Goal: Information Seeking & Learning: Check status

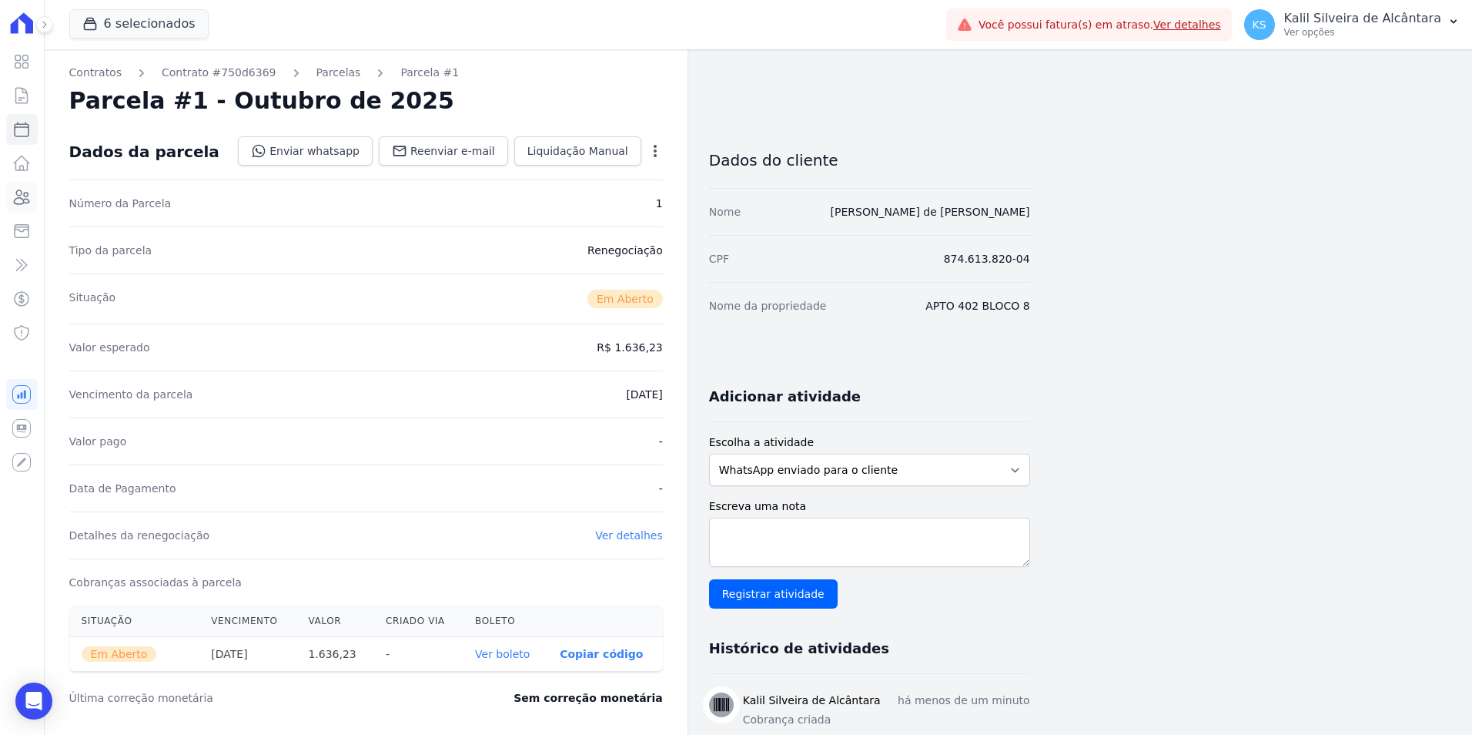
click at [18, 197] on icon at bounding box center [21, 197] width 18 height 18
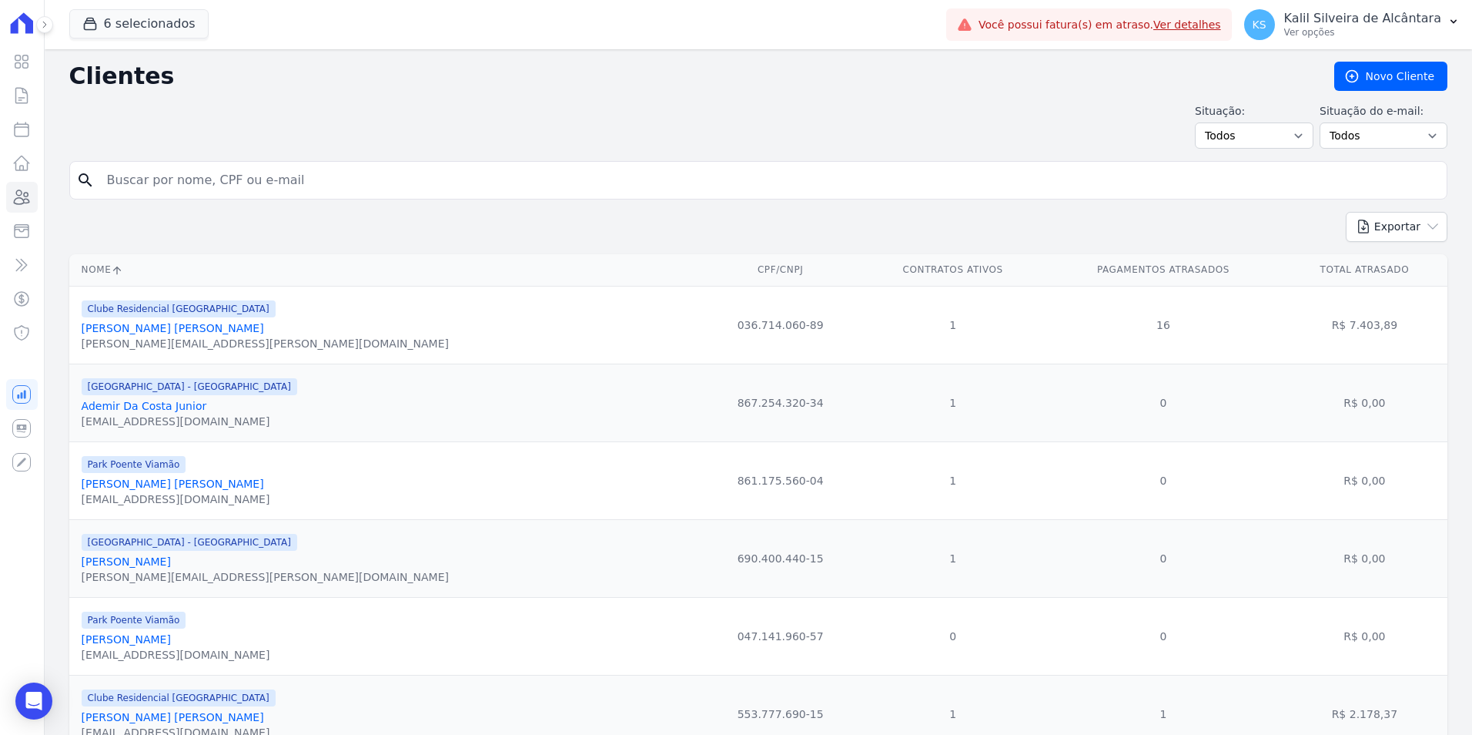
click at [192, 175] on input "search" at bounding box center [769, 180] width 1343 height 31
type input "[PERSON_NAME]"
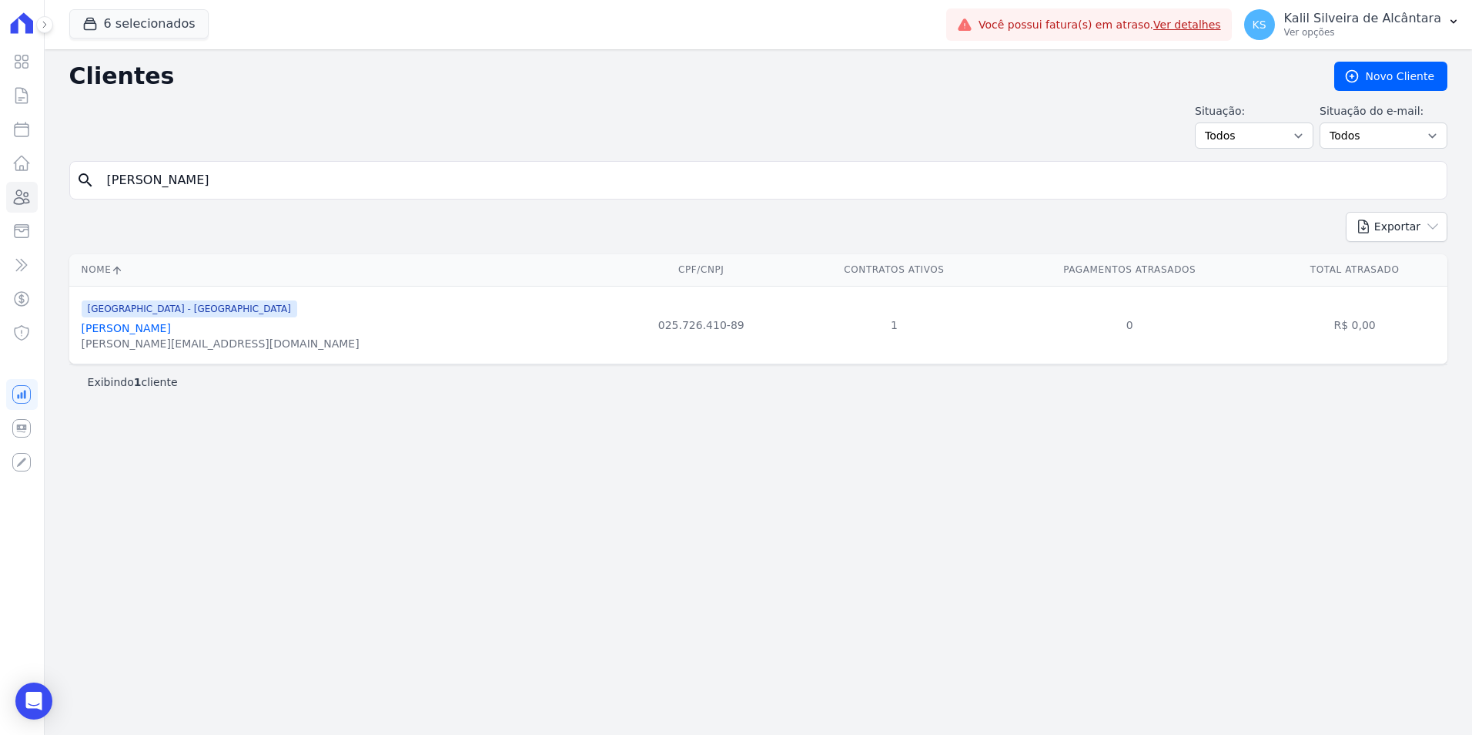
click at [137, 329] on link "[PERSON_NAME]" at bounding box center [126, 328] width 89 height 12
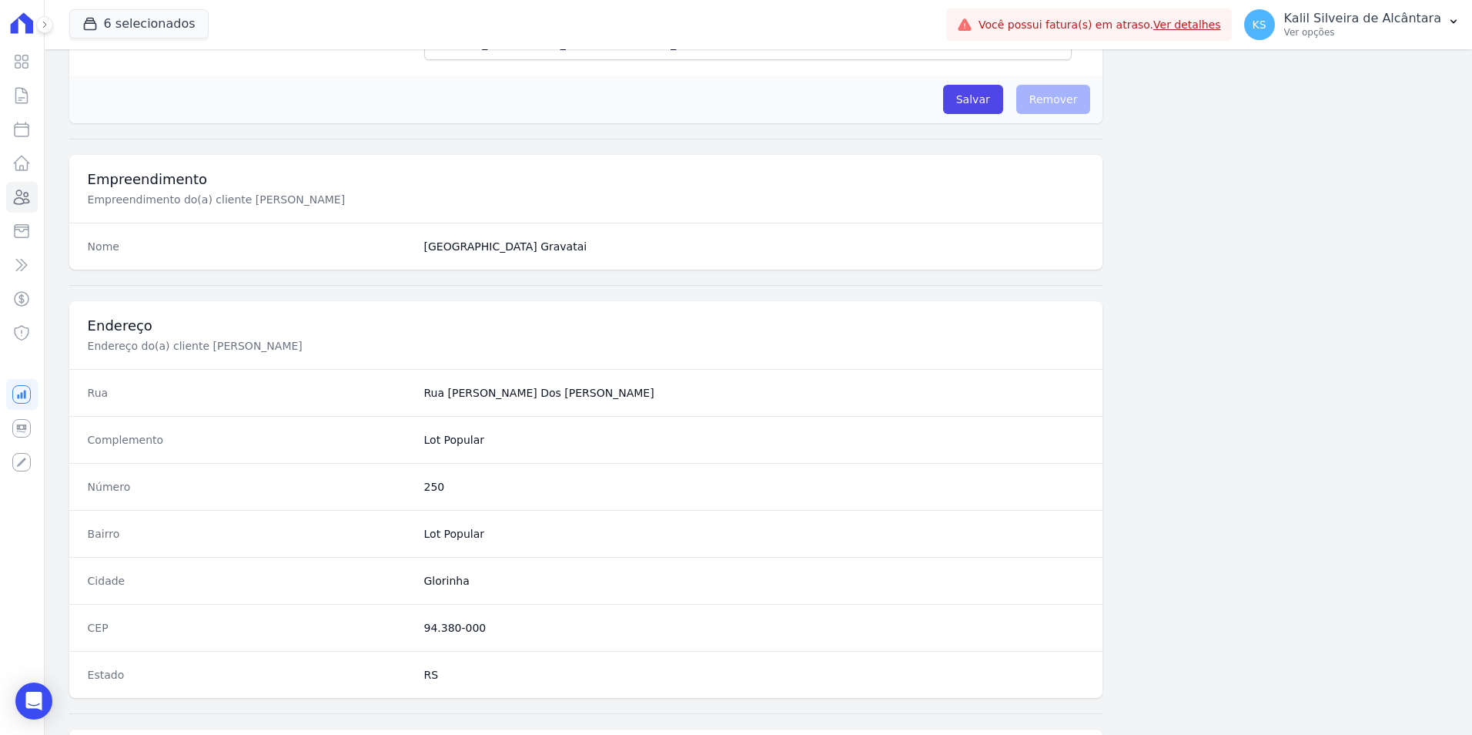
scroll to position [706, 0]
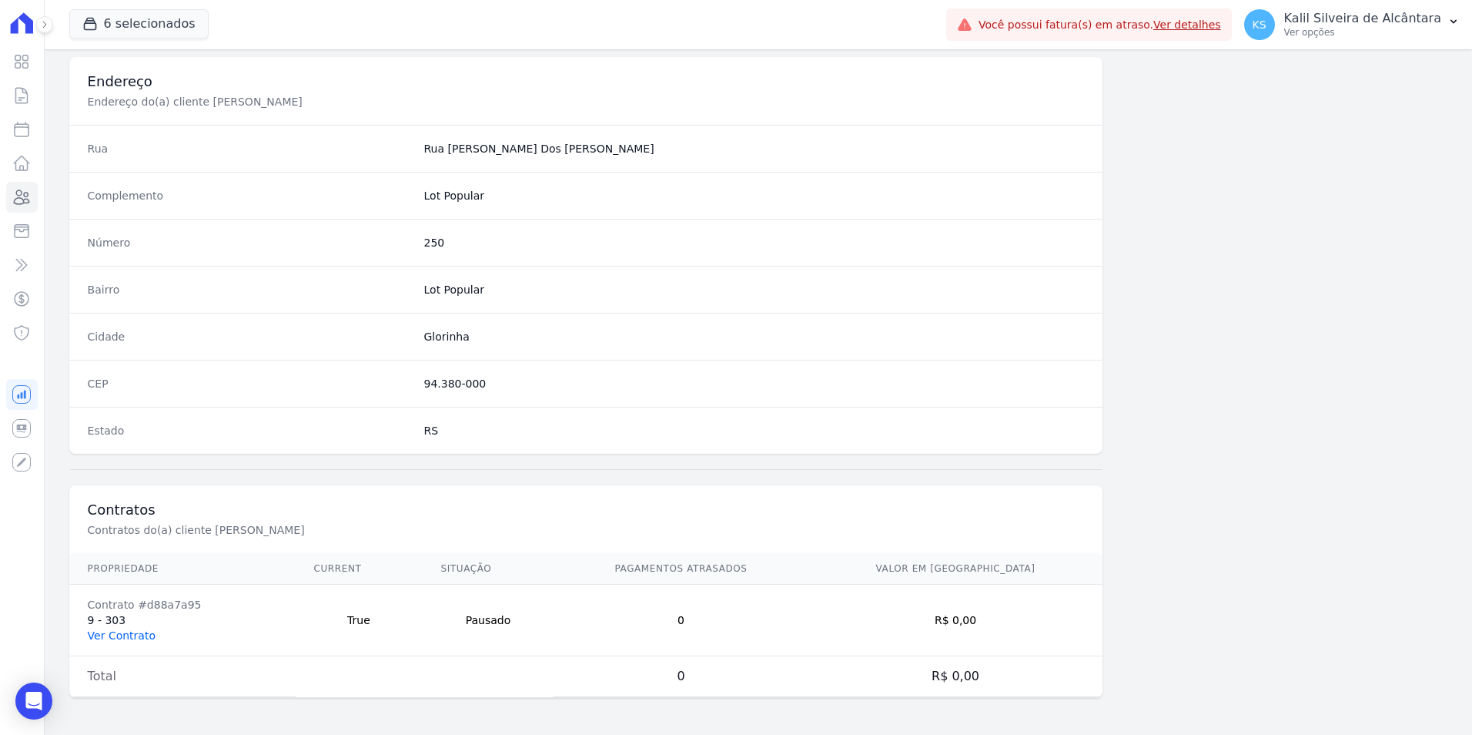
click at [108, 629] on link "Ver Contrato" at bounding box center [122, 635] width 68 height 12
click at [117, 636] on link "Ver Contrato" at bounding box center [122, 635] width 68 height 12
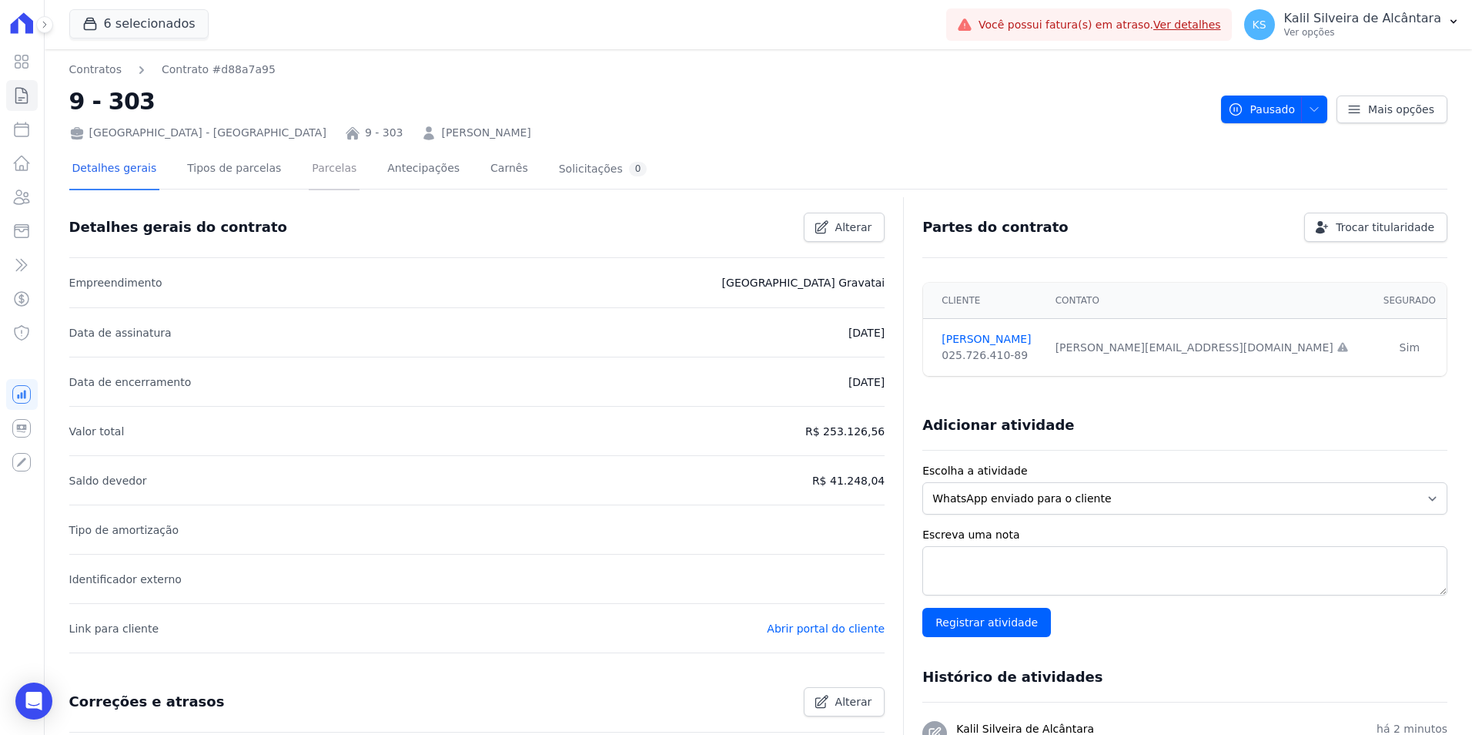
click at [313, 179] on link "Parcelas" at bounding box center [334, 169] width 51 height 41
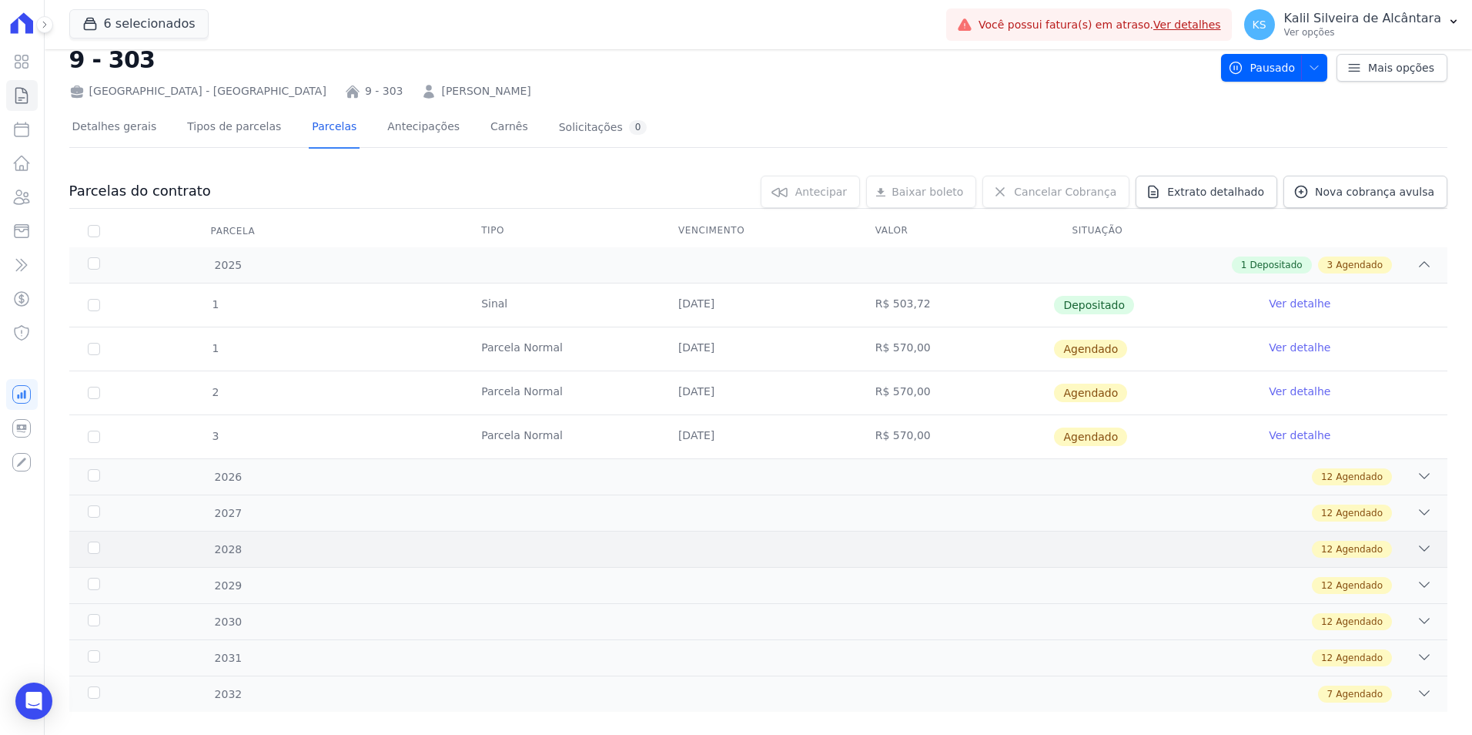
scroll to position [65, 0]
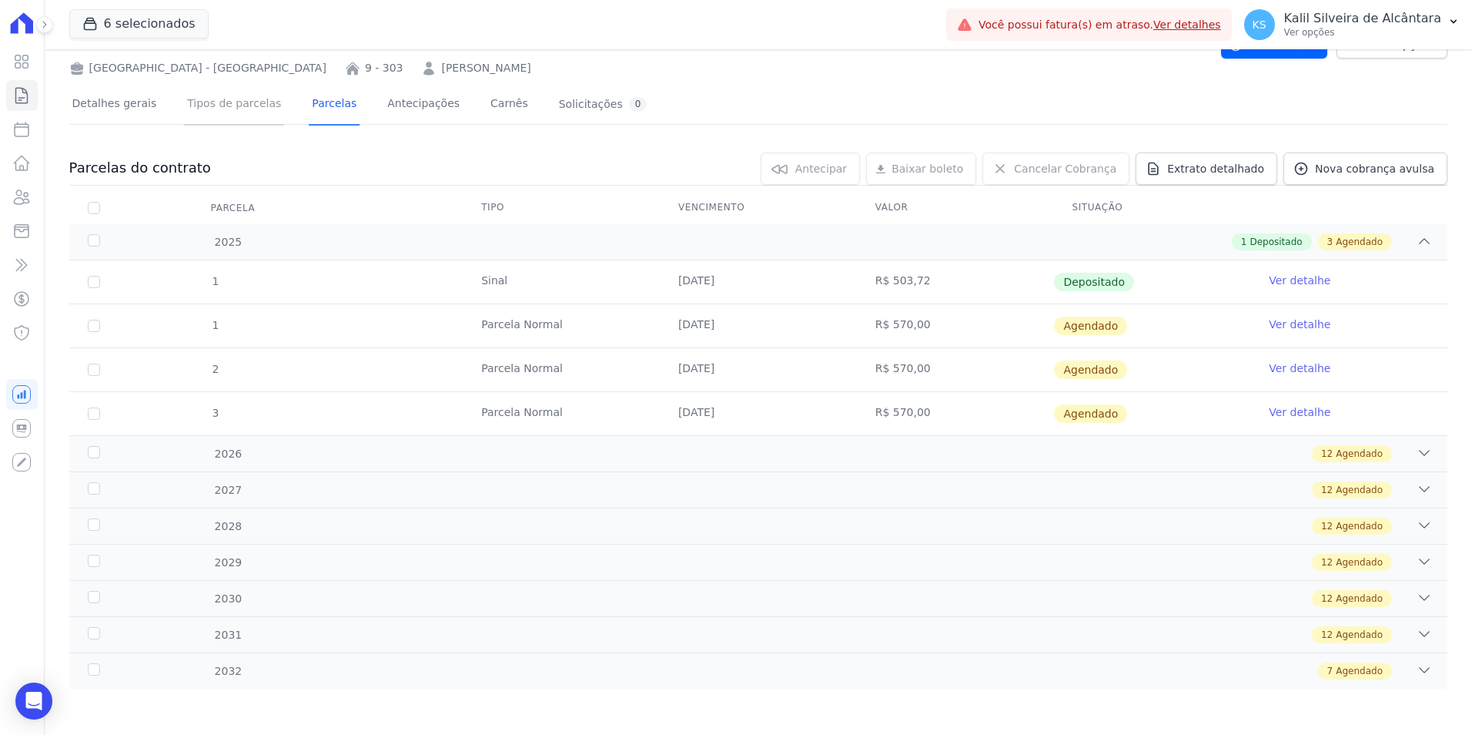
click at [226, 119] on link "Tipos de parcelas" at bounding box center [234, 105] width 100 height 41
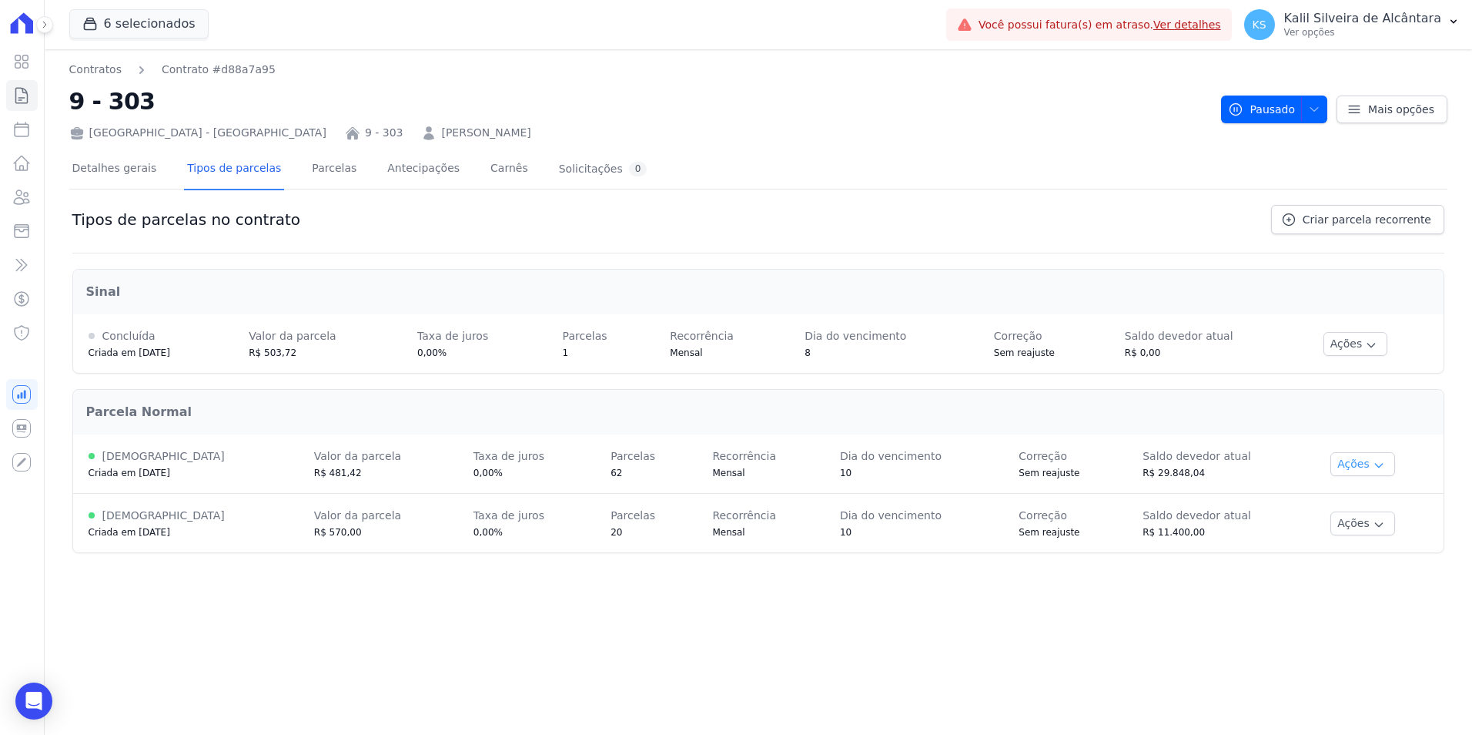
click at [1340, 460] on button "Ações" at bounding box center [1363, 464] width 65 height 24
click at [1357, 494] on span "Ver detalhes" at bounding box center [1362, 492] width 119 height 18
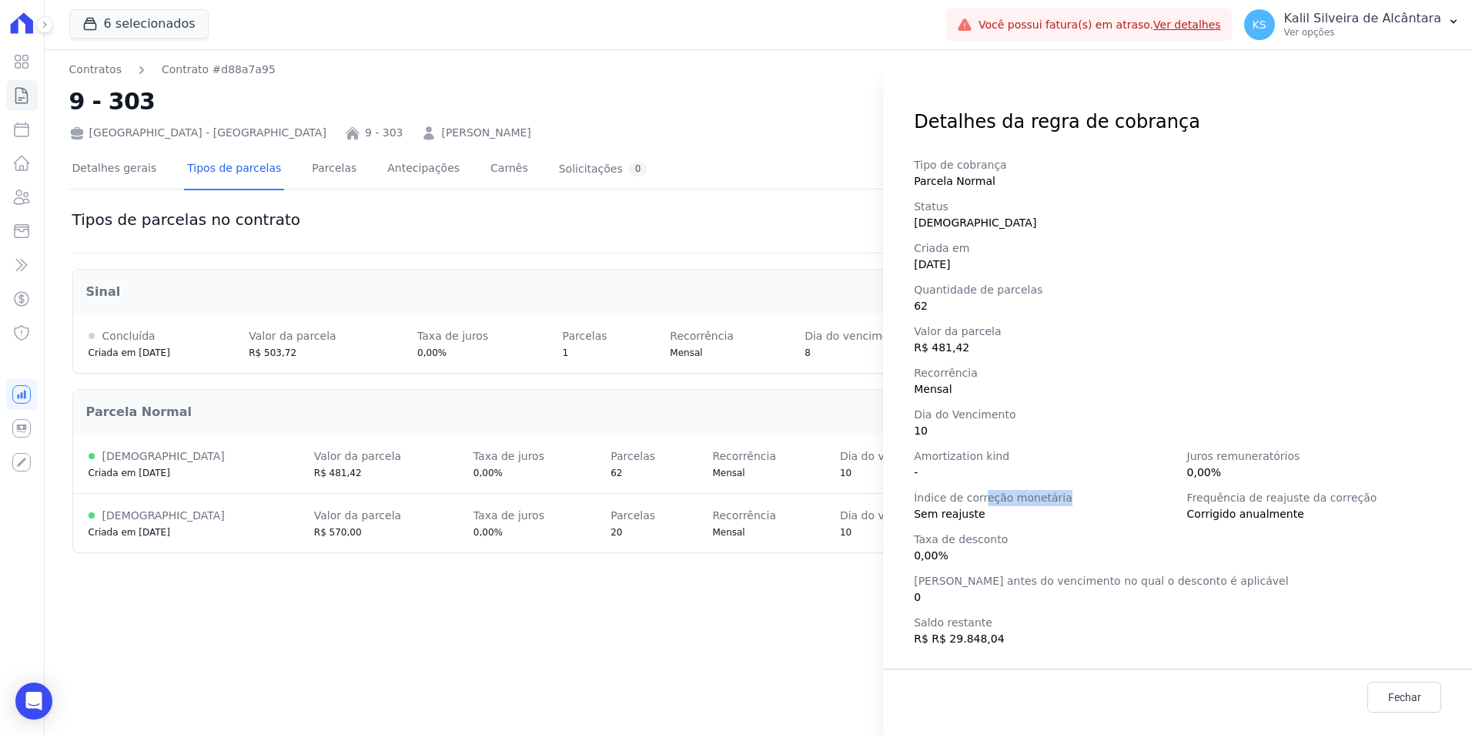
drag, startPoint x: 999, startPoint y: 494, endPoint x: 1136, endPoint y: 493, distance: 137.8
click at [1136, 493] on span "Índice de correção monetária" at bounding box center [1041, 498] width 254 height 16
click at [818, 494] on div "Detalhes da regra de cobrança Tipo de cobrança Parcela Normal Status Ativa Cria…" at bounding box center [736, 367] width 1472 height 735
click at [35, 710] on div "Open Intercom Messenger" at bounding box center [34, 701] width 41 height 41
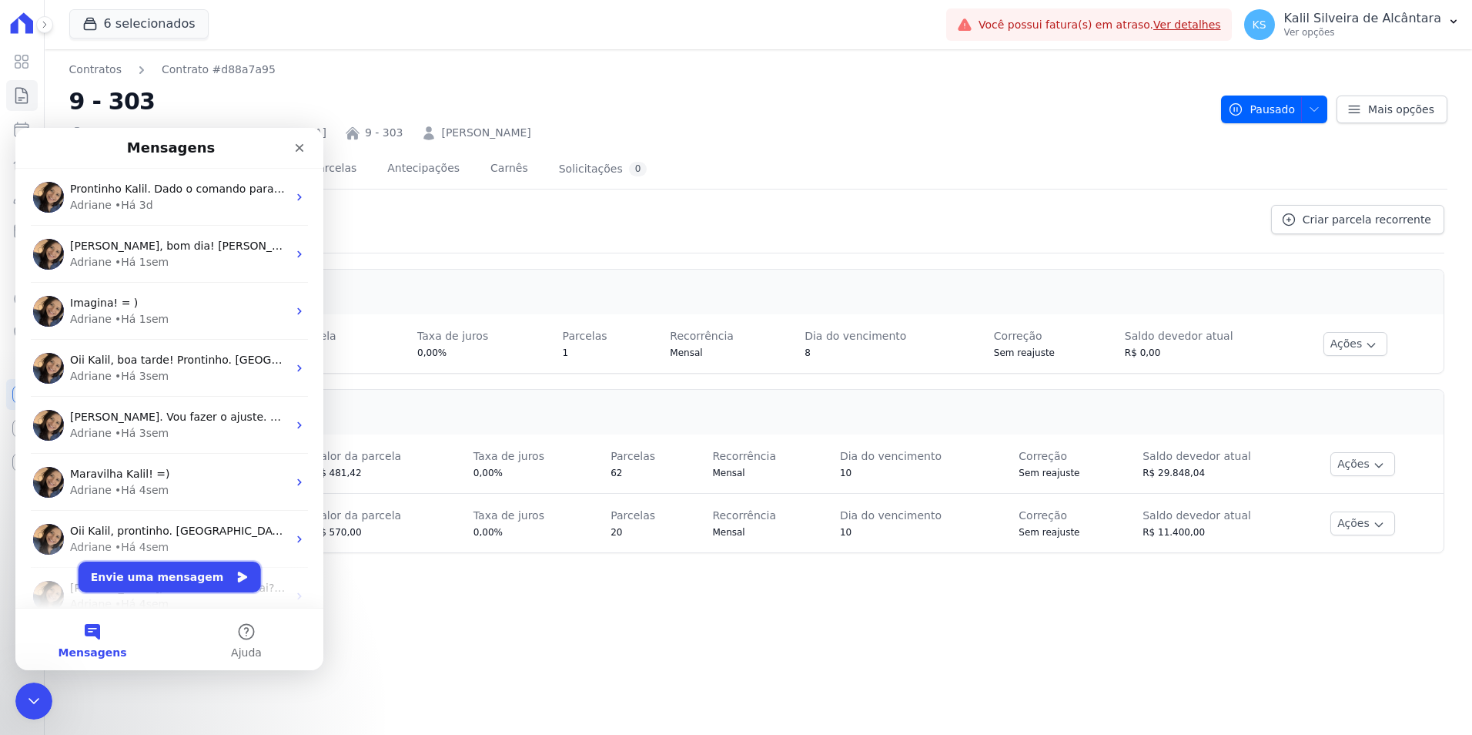
click at [159, 577] on button "Envie uma mensagem" at bounding box center [170, 576] width 182 height 31
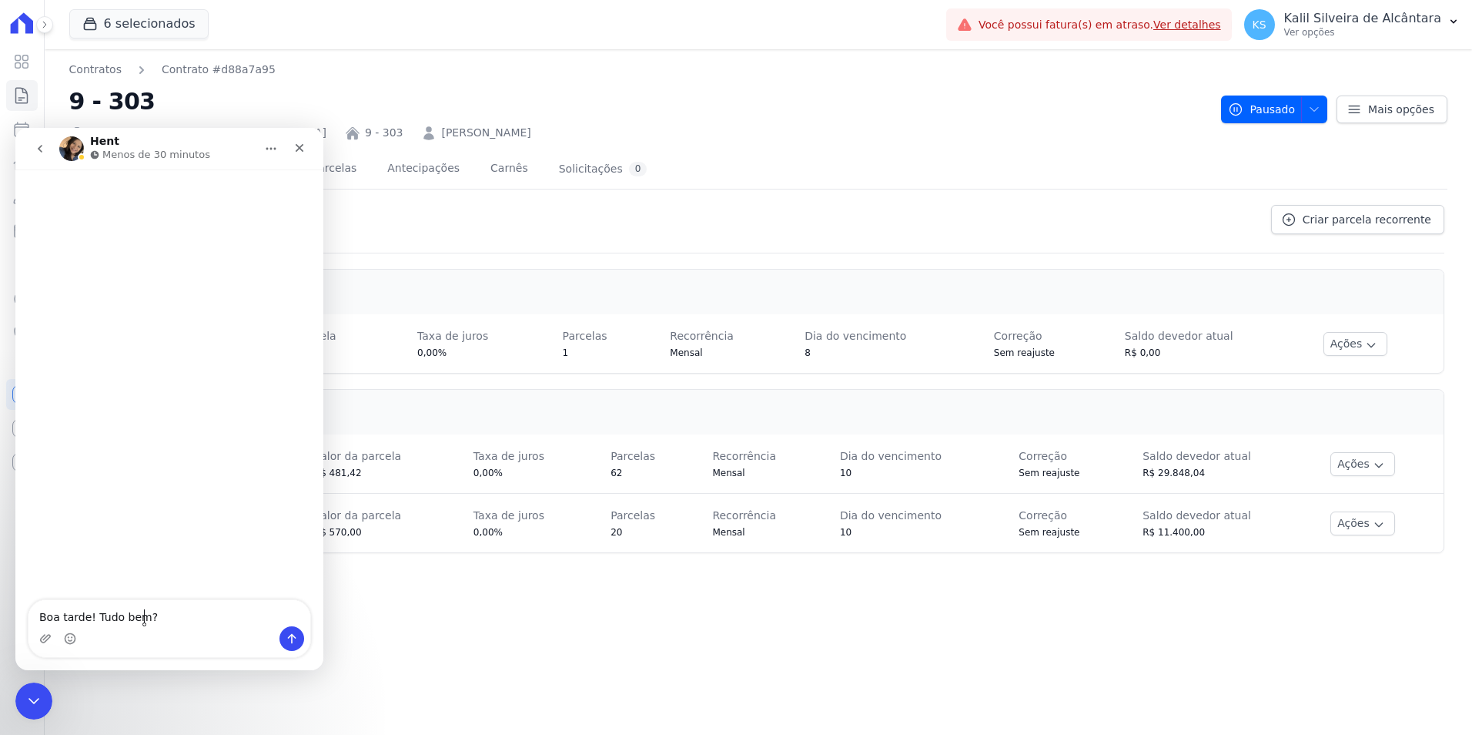
type textarea "Boa tarde! Tudo bem?"
click at [633, 105] on h2 "9 - 303" at bounding box center [639, 101] width 1140 height 35
click at [297, 149] on icon "Fechar" at bounding box center [299, 148] width 12 height 12
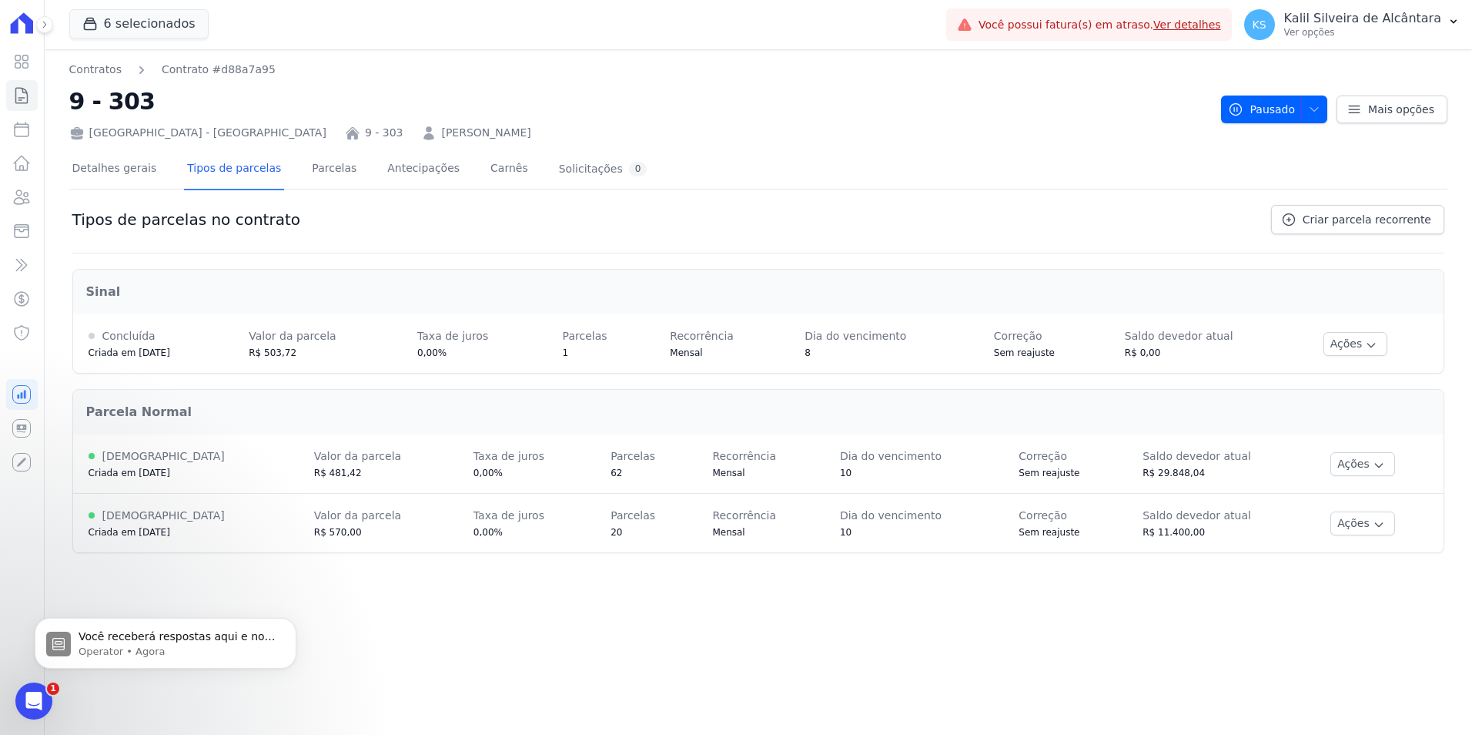
click at [441, 131] on link "[PERSON_NAME]" at bounding box center [485, 133] width 89 height 16
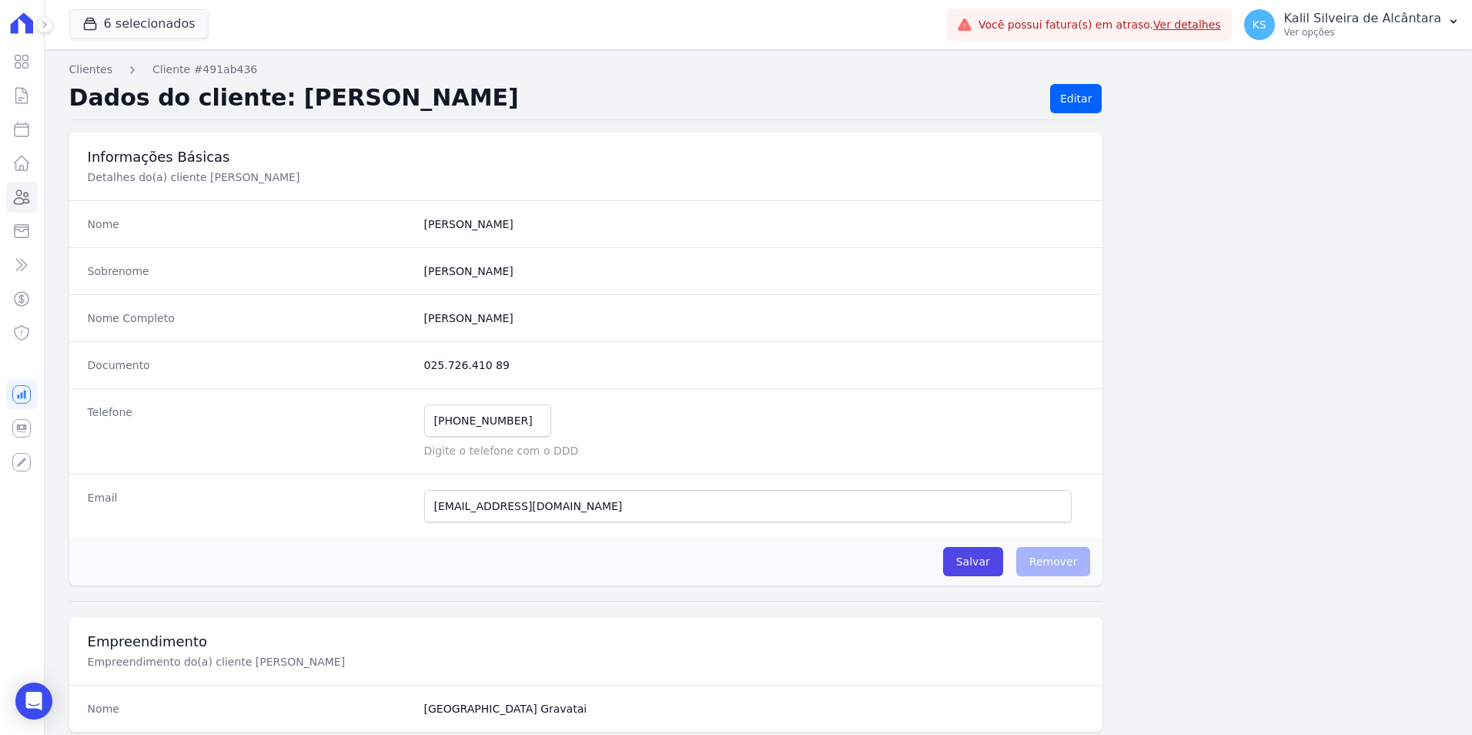
drag, startPoint x: 528, startPoint y: 323, endPoint x: 397, endPoint y: 325, distance: 130.9
click at [397, 325] on div "Nome Completo Pedro Ribeiro Da Silva" at bounding box center [586, 317] width 1034 height 47
copy div "[PERSON_NAME]"
